Goal: Task Accomplishment & Management: Use online tool/utility

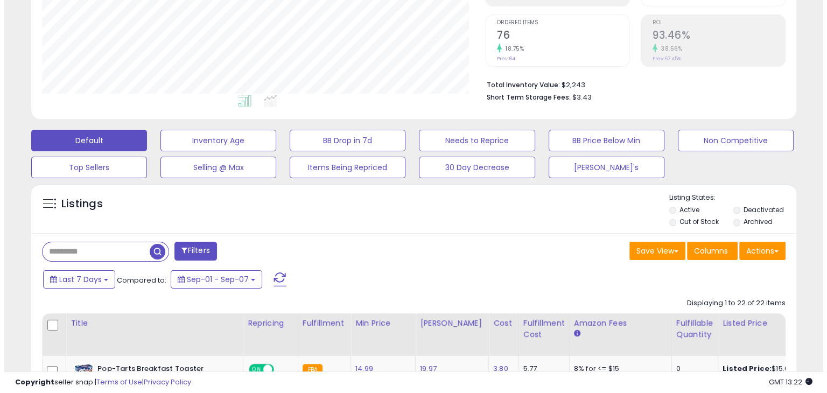
scroll to position [220, 442]
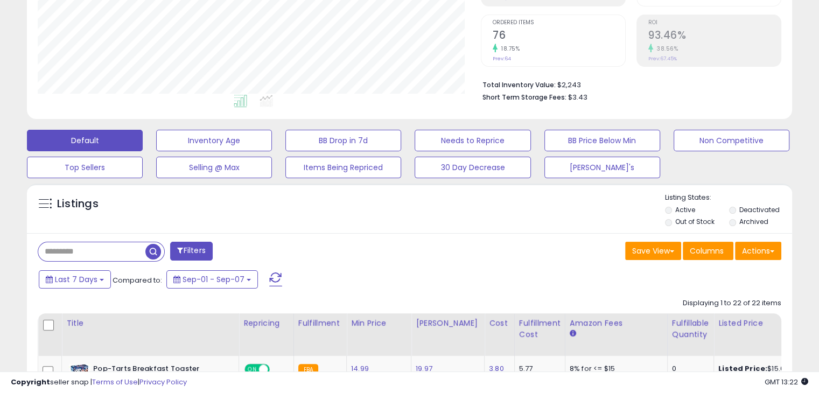
click at [273, 281] on span at bounding box center [275, 279] width 13 height 14
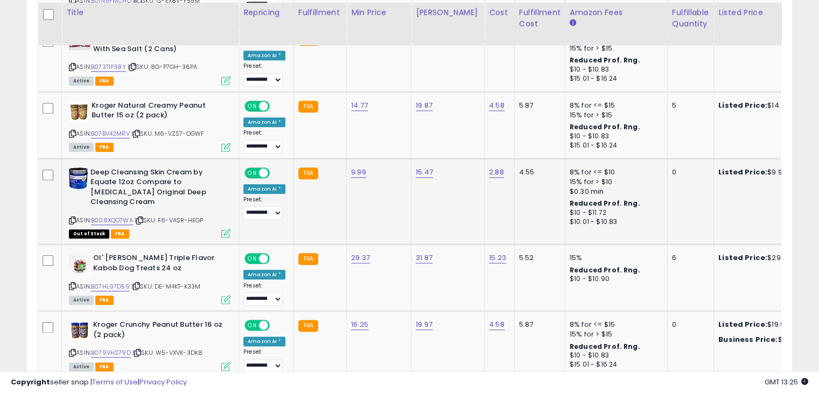
scroll to position [1238, 0]
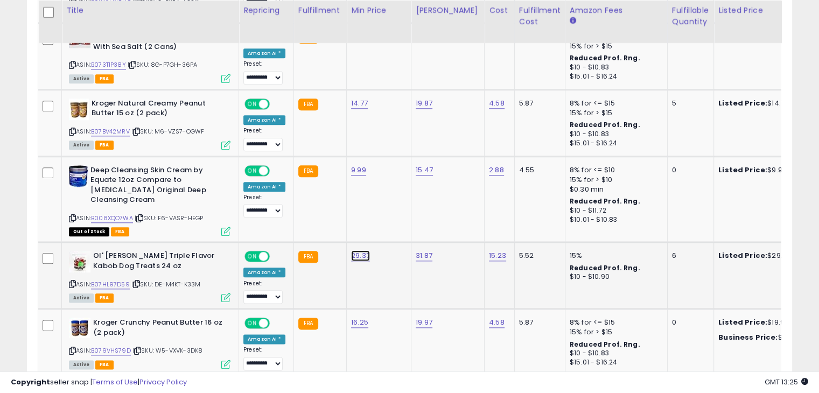
click at [355, 250] on link "29.37" at bounding box center [360, 255] width 19 height 11
type input "*****"
click at [395, 208] on button "submit" at bounding box center [386, 204] width 18 height 16
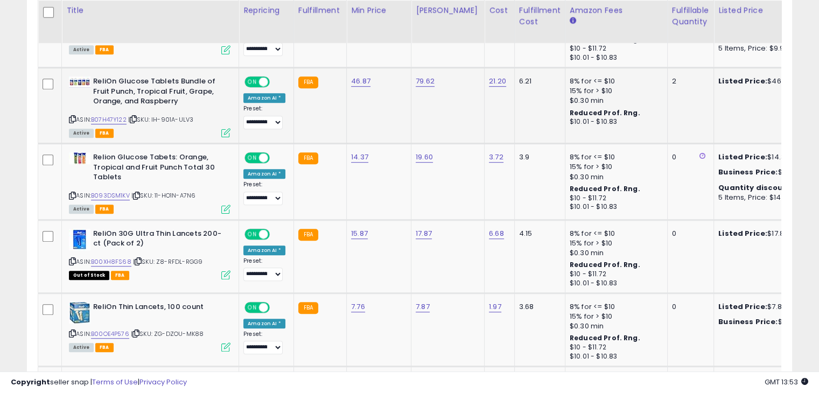
scroll to position [667, 0]
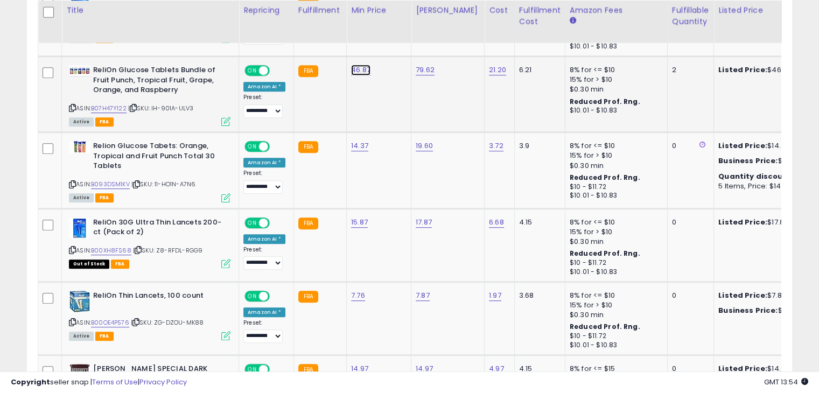
click at [353, 69] on link "46.87" at bounding box center [360, 70] width 19 height 11
type input "*"
type input "*****"
click at [390, 40] on icon "submit" at bounding box center [386, 42] width 6 height 6
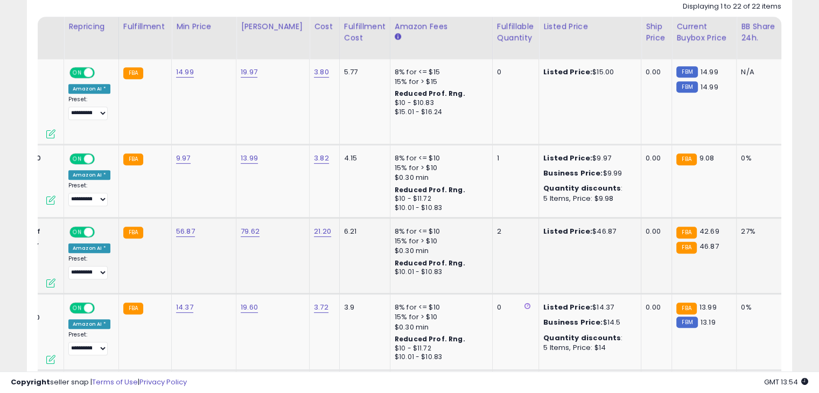
scroll to position [0, 177]
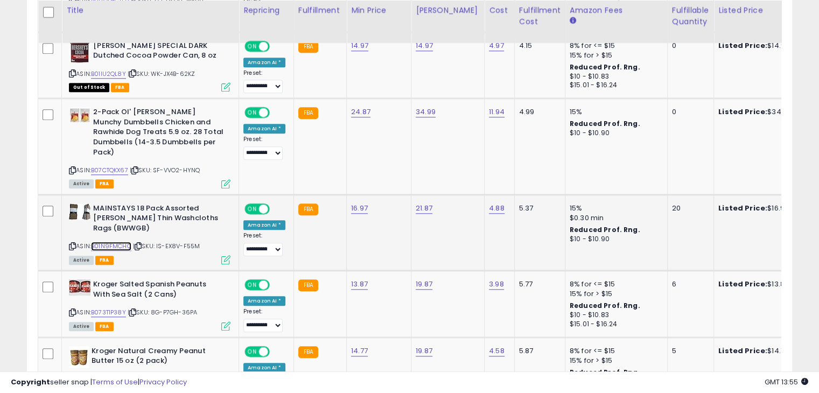
click at [118, 242] on link "B01N9FMCHO" at bounding box center [111, 246] width 40 height 9
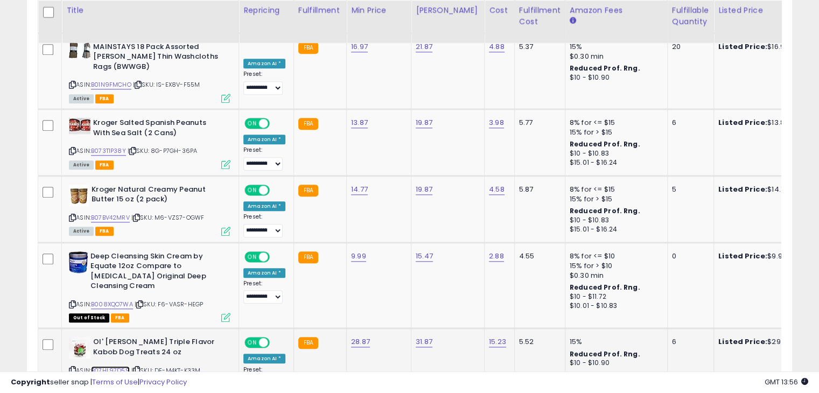
click at [118, 366] on link "B07HL97D59" at bounding box center [110, 370] width 39 height 9
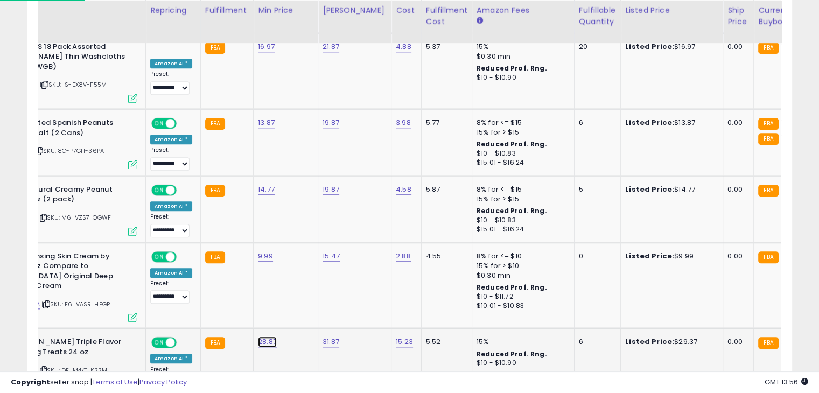
click at [260, 336] on link "28.87" at bounding box center [267, 341] width 19 height 11
type input "*****"
click at [296, 287] on icon "submit" at bounding box center [293, 290] width 6 height 6
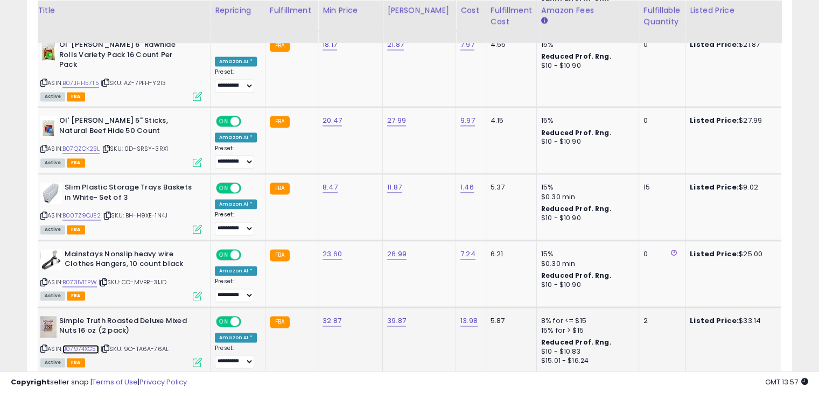
click at [89, 344] on link "B07974XG5L" at bounding box center [80, 348] width 37 height 9
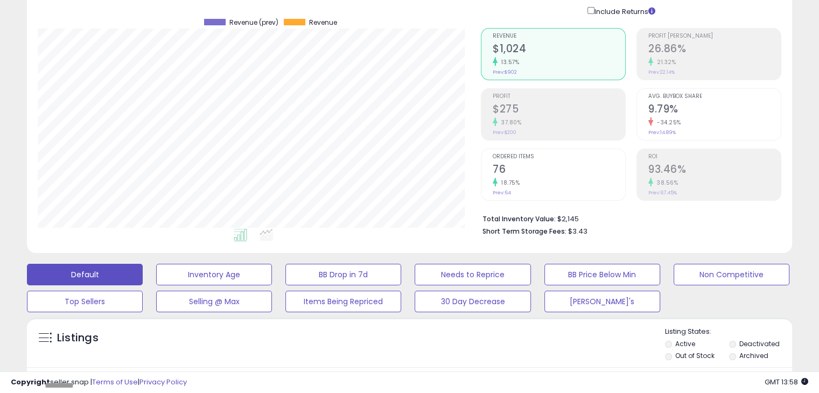
click at [545, 125] on div "37.80%" at bounding box center [558, 122] width 132 height 10
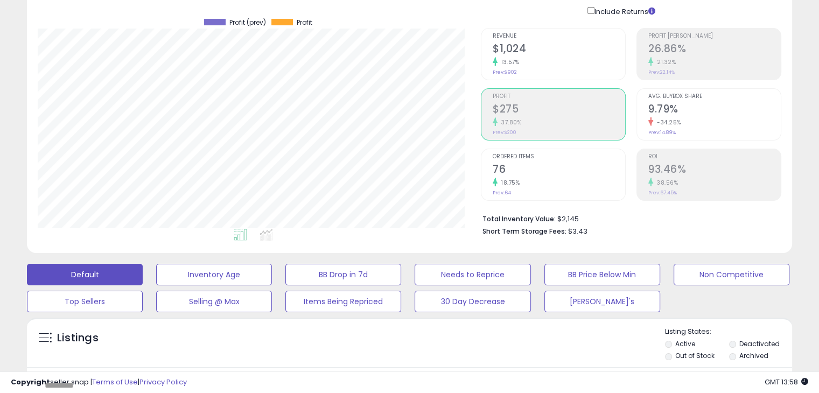
click at [710, 59] on div "21.32%" at bounding box center [714, 62] width 132 height 10
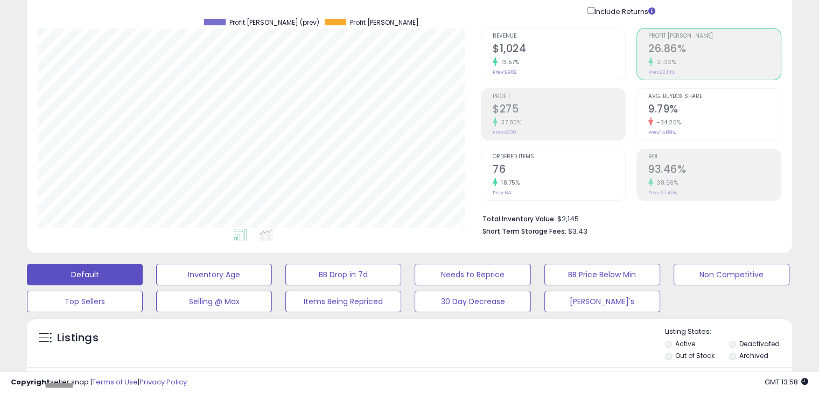
click at [698, 104] on h2 "9.79%" at bounding box center [714, 110] width 132 height 15
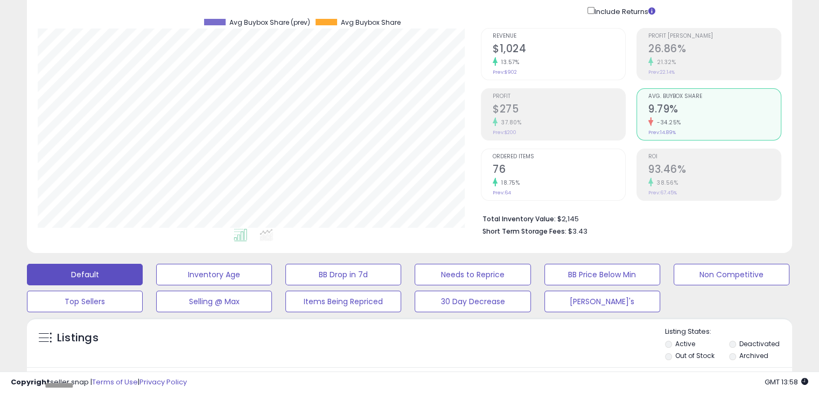
click at [694, 170] on h2 "93.46%" at bounding box center [714, 170] width 132 height 15
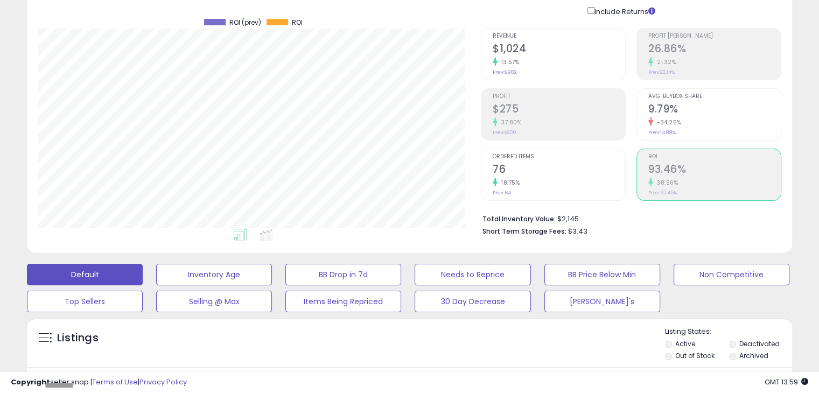
click at [564, 163] on h2 "76" at bounding box center [558, 170] width 132 height 15
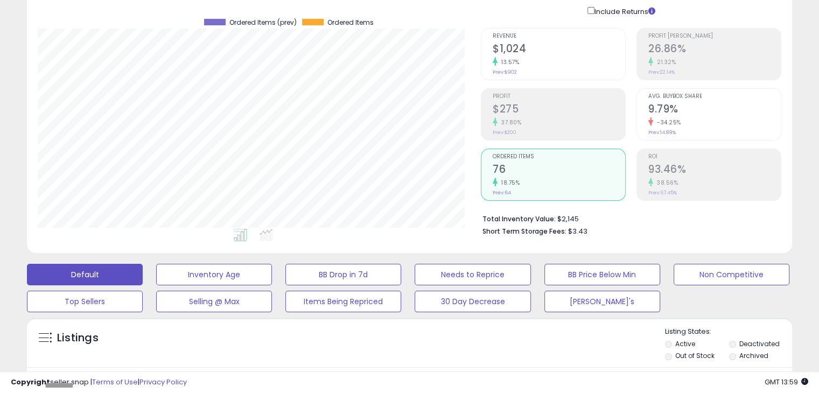
click at [566, 46] on h2 "$1,024" at bounding box center [558, 50] width 132 height 15
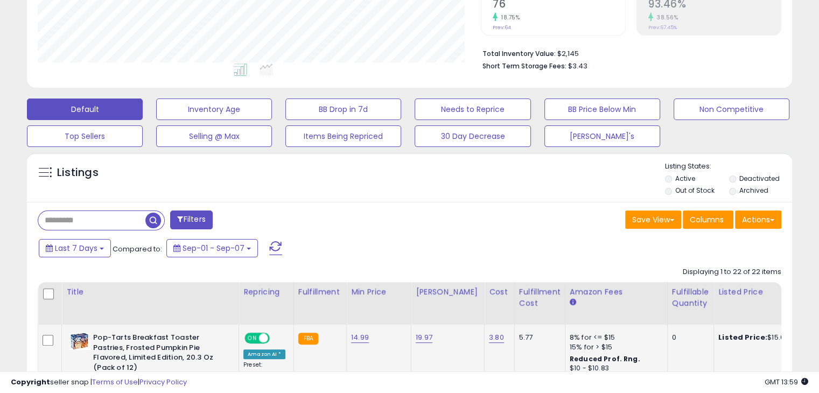
scroll to position [237, 0]
